Goal: Task Accomplishment & Management: Manage account settings

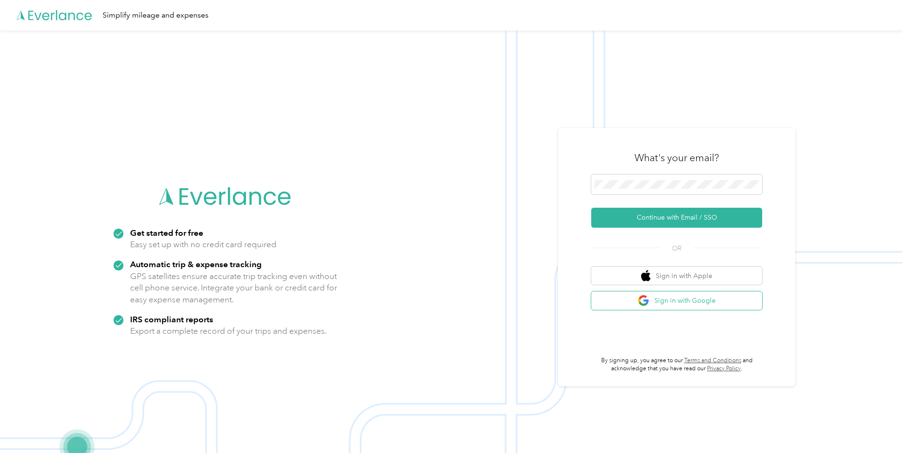
click at [672, 297] on button "Sign in with Google" at bounding box center [676, 300] width 171 height 19
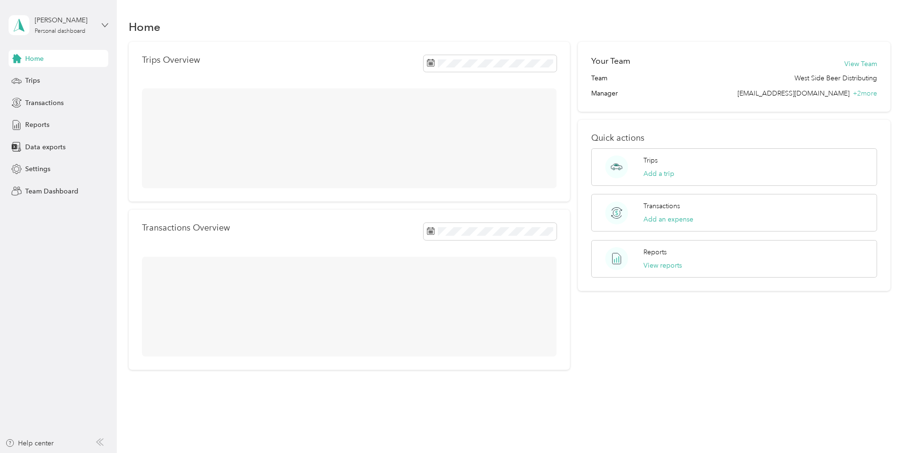
click at [103, 26] on icon at bounding box center [105, 25] width 7 height 7
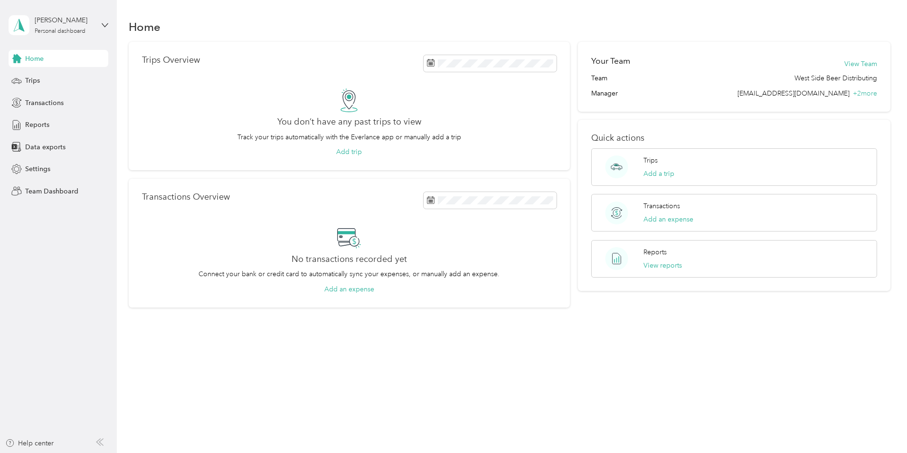
click at [45, 78] on div "Team dashboard" at bounding box center [42, 78] width 51 height 10
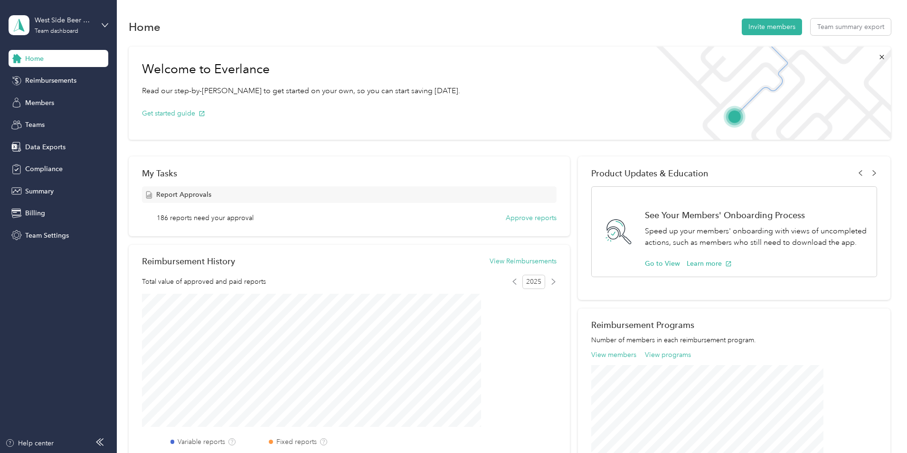
click at [45, 78] on span "Reimbursements" at bounding box center [50, 81] width 51 height 10
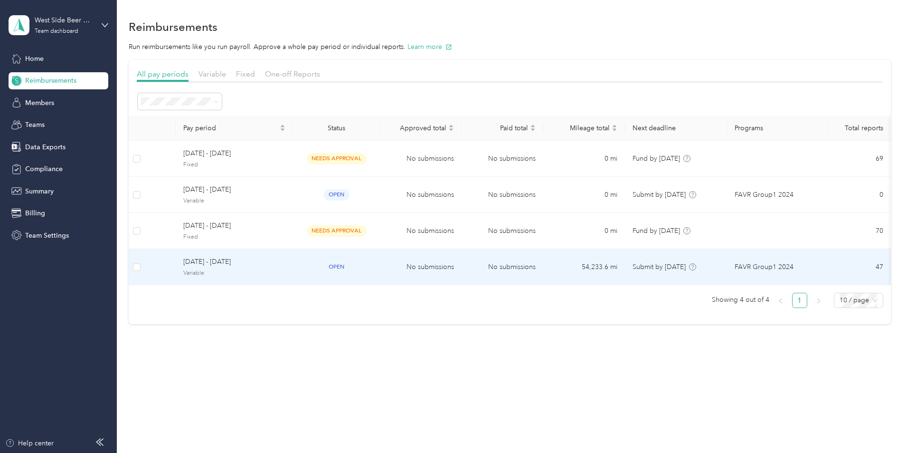
click at [268, 262] on span "[DATE] - [DATE]" at bounding box center [234, 261] width 102 height 10
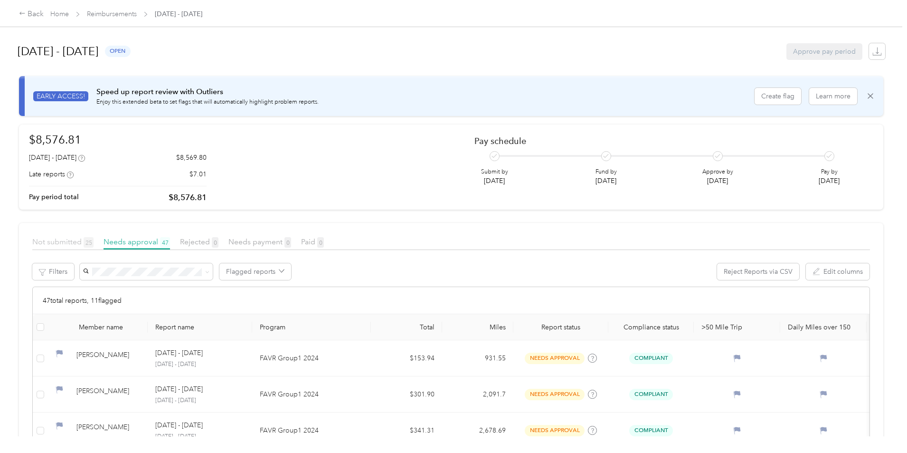
click at [94, 241] on span "Not submitted 25" at bounding box center [62, 241] width 61 height 9
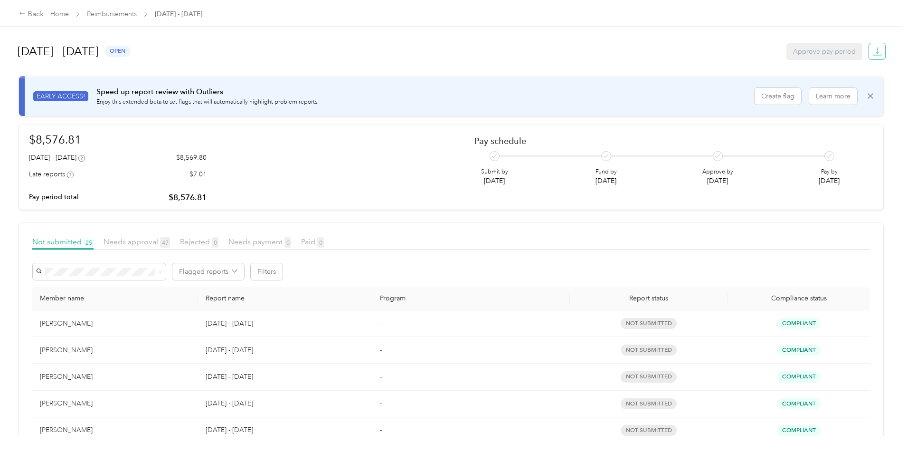
click at [872, 55] on icon "button" at bounding box center [876, 51] width 9 height 9
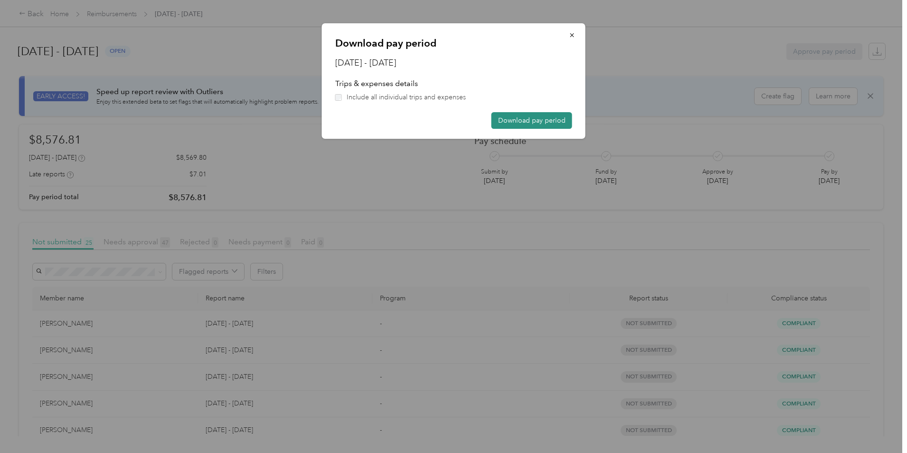
click at [518, 120] on button "Download pay period" at bounding box center [532, 120] width 81 height 17
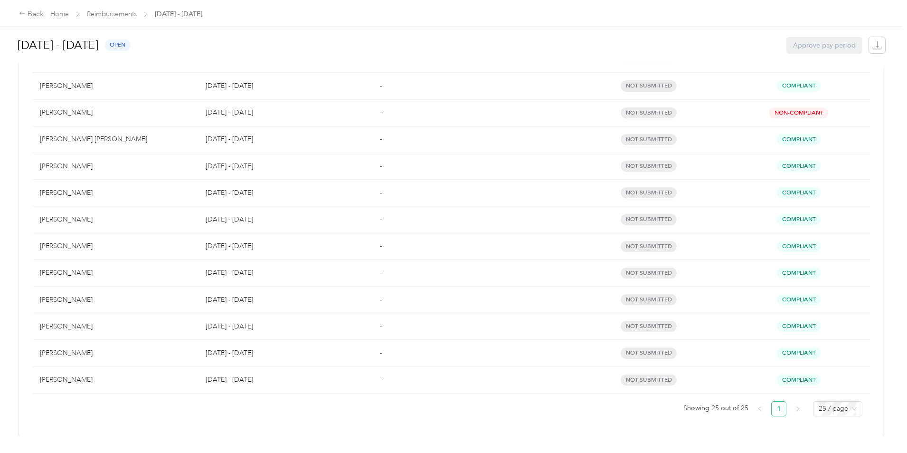
scroll to position [592, 0]
click at [889, 255] on div "Back Home Reimbursements [DATE] - [DATE] [DATE] - [DATE] open Approve pay perio…" at bounding box center [451, 226] width 902 height 453
